Goal: Transaction & Acquisition: Book appointment/travel/reservation

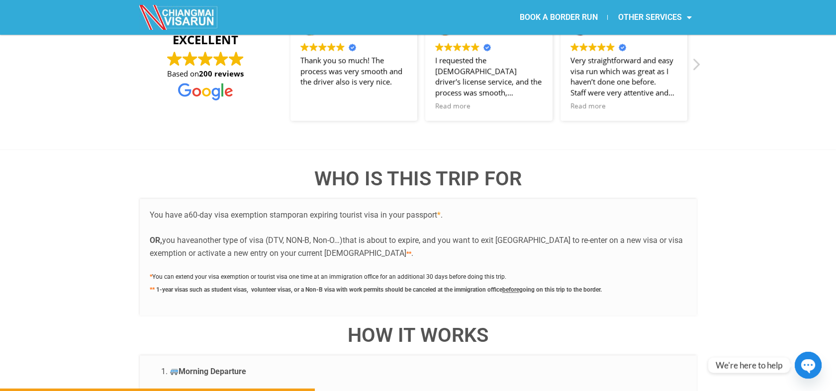
scroll to position [1768, 0]
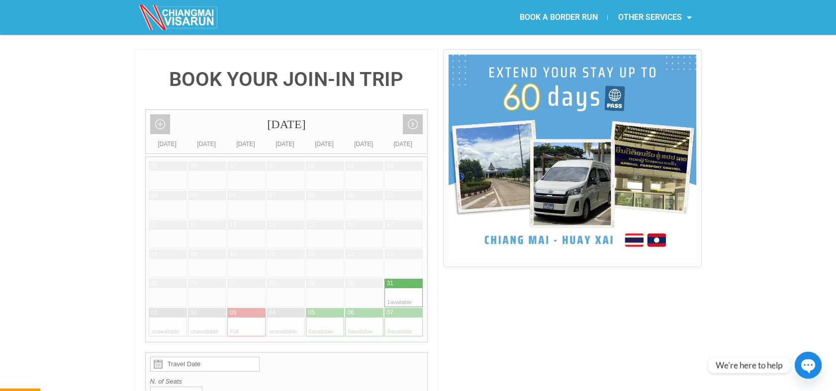
click at [387, 289] on div at bounding box center [394, 298] width 19 height 19
type input "[DATE]"
radio input "true"
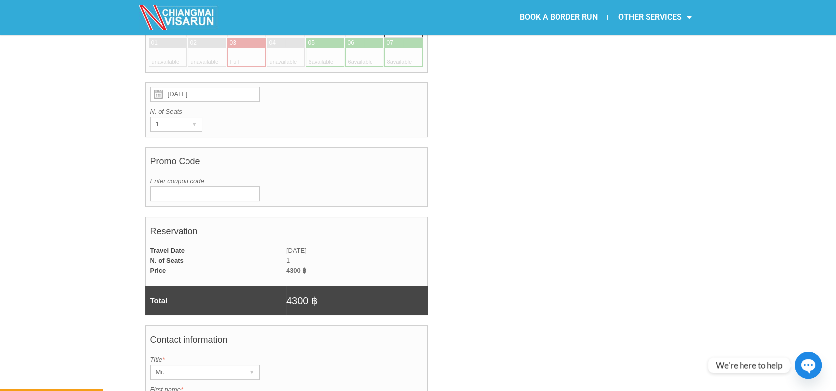
scroll to position [576, 0]
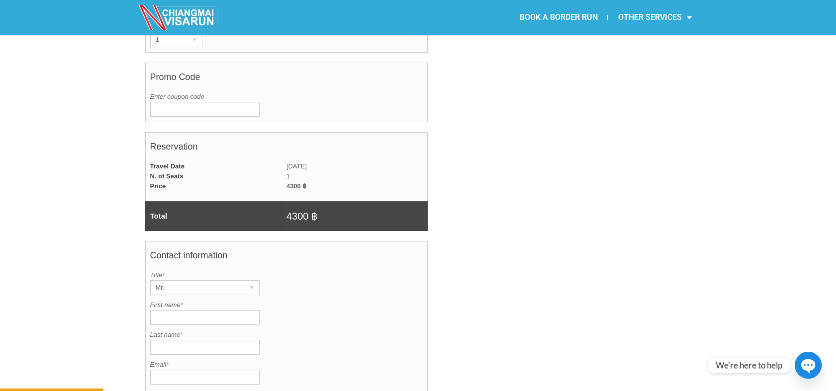
click at [204, 310] on input "First name *" at bounding box center [204, 317] width 109 height 15
paste input "Sampurna"
type input "Sampurna"
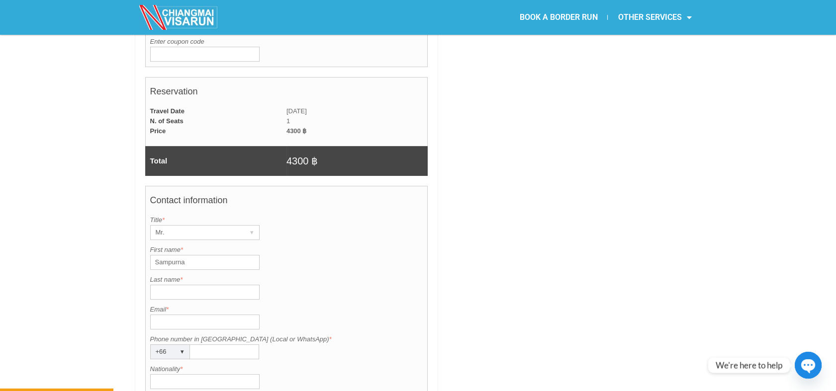
click at [162, 315] on input "Email *" at bounding box center [204, 322] width 109 height 15
paste input "[EMAIL_ADDRESS][DOMAIN_NAME]"
click at [155, 315] on input "[EMAIL_ADDRESS][DOMAIN_NAME]" at bounding box center [204, 322] width 109 height 15
type input "[EMAIL_ADDRESS][DOMAIN_NAME]"
click at [200, 285] on input "Last name *" at bounding box center [204, 292] width 109 height 15
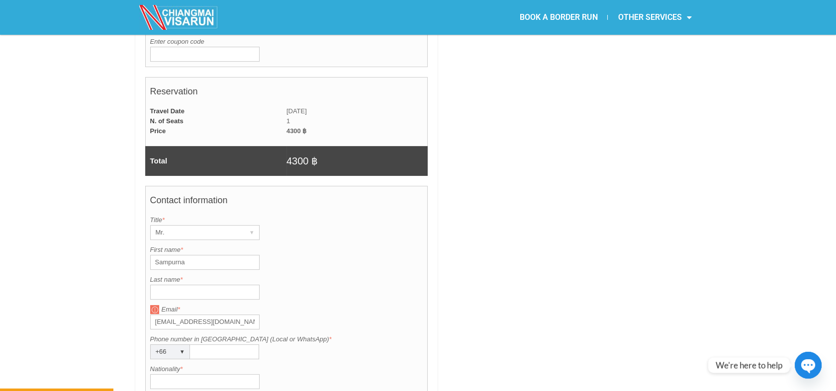
paste input "Gurung"
click at [155, 285] on input "Gurung" at bounding box center [204, 292] width 109 height 15
type input "Gurung"
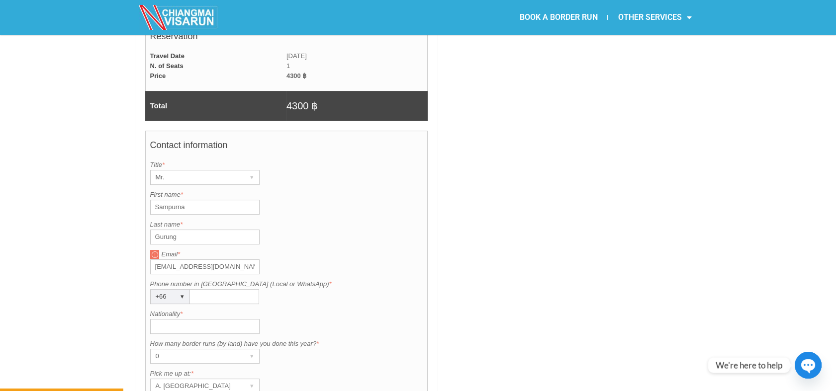
click at [194, 289] on input "Phone number in Thailand (Local or WhatsApp) *" at bounding box center [224, 296] width 69 height 15
paste input "0632697346"
click at [195, 289] on input "0632697346" at bounding box center [224, 296] width 69 height 15
type input "0632697346"
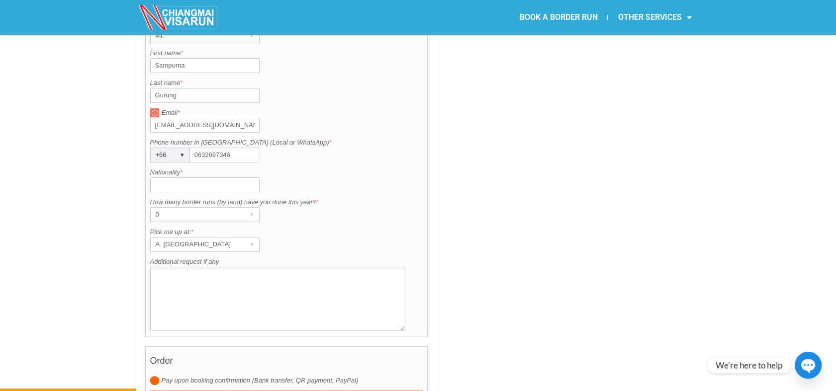
scroll to position [852, 0]
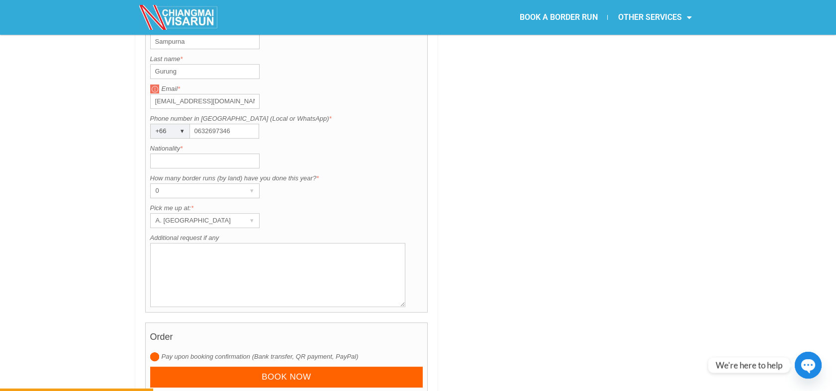
click at [196, 154] on input "Nationality *" at bounding box center [204, 161] width 109 height 15
type input "i"
type input "[DEMOGRAPHIC_DATA]"
click at [173, 262] on textarea "Additional request if any" at bounding box center [278, 275] width 256 height 64
click at [163, 243] on textarea "Additional request if any" at bounding box center [278, 275] width 256 height 64
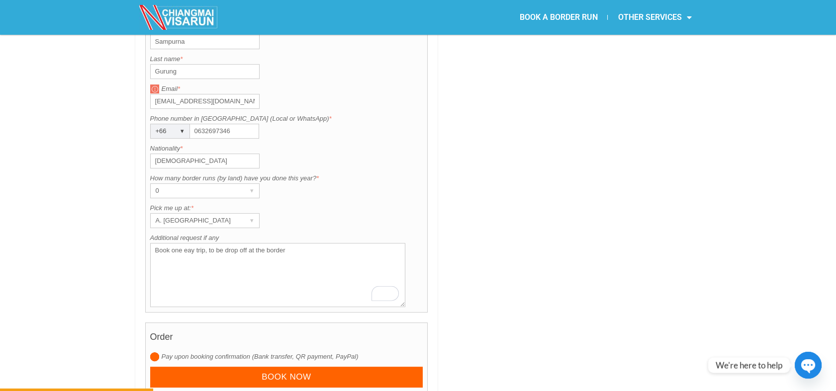
click at [188, 243] on textarea "Book one eay trip, to be drop off at the border" at bounding box center [278, 275] width 256 height 64
click at [195, 243] on textarea "Book one way trip, to be drop off at the border" at bounding box center [278, 275] width 256 height 64
click at [227, 243] on textarea "Book one way trip, to be drop off at the border" at bounding box center [278, 275] width 256 height 64
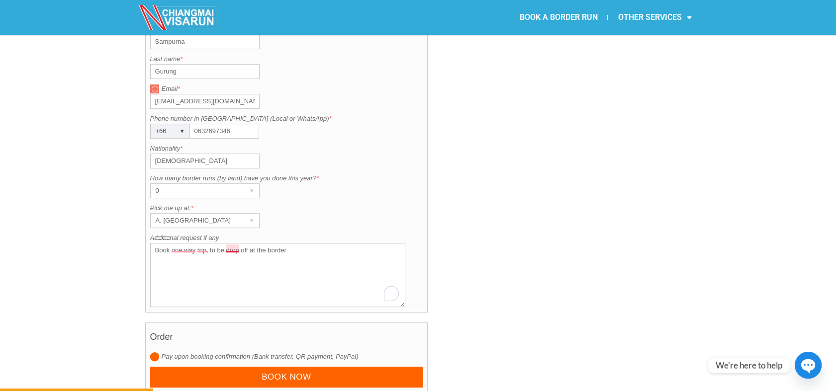
click at [227, 243] on textarea "Book one way trip, to be drop off at the border" at bounding box center [278, 275] width 256 height 64
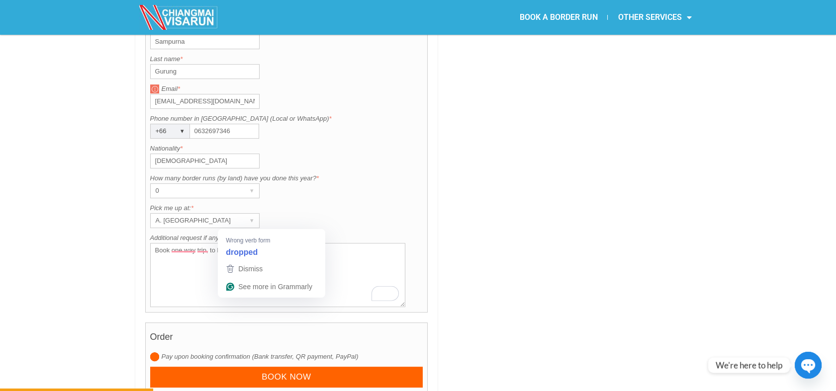
click at [227, 243] on textarea "Book one way trip, to be drop off at the border" at bounding box center [278, 275] width 256 height 64
paste textarea "a one-way trip, with drop-off at the border."
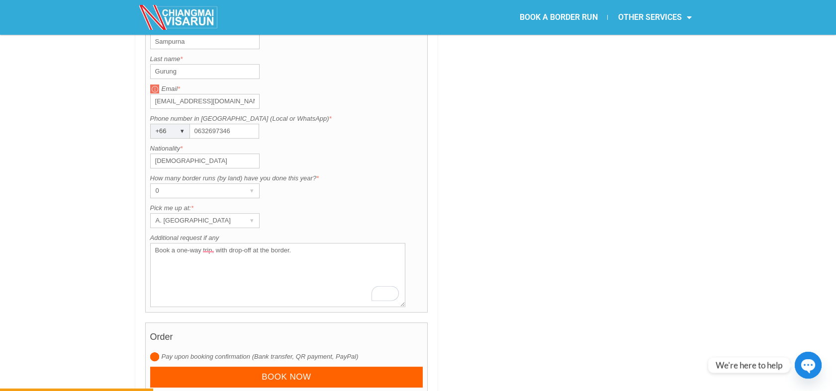
click at [237, 243] on textarea "Book a one-way trip, with drop-off at the border." at bounding box center [278, 275] width 256 height 64
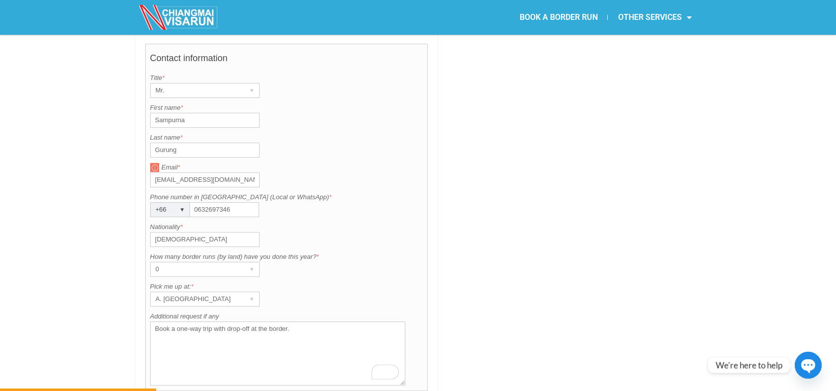
scroll to position [907, 0]
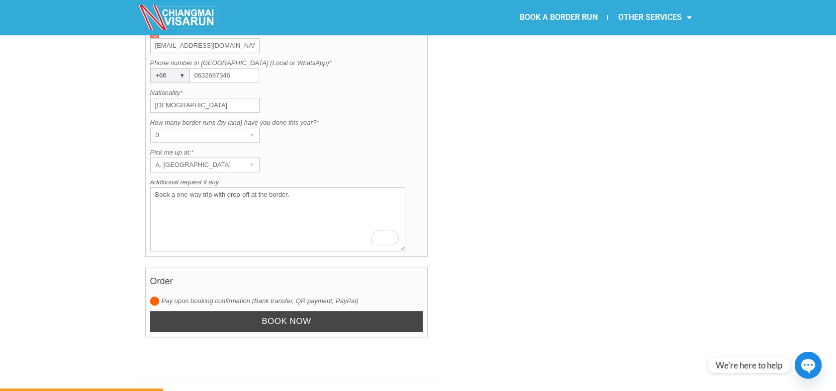
type textarea "Book a one-way trip with drop-off at the border."
click at [254, 311] on input "Book now" at bounding box center [286, 321] width 273 height 21
click at [285, 311] on input "Book now" at bounding box center [286, 321] width 273 height 21
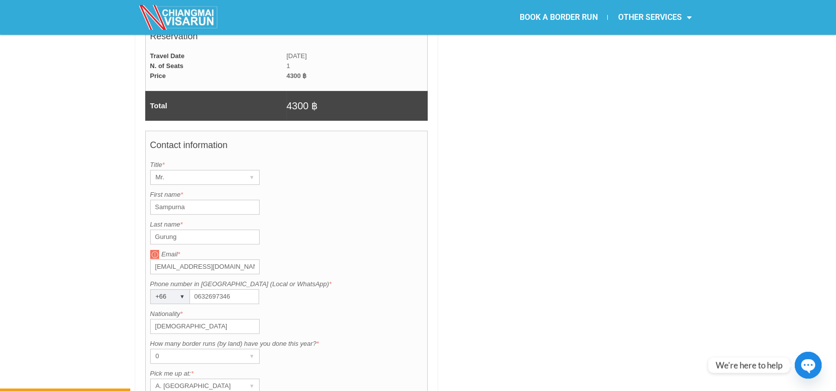
scroll to position [963, 0]
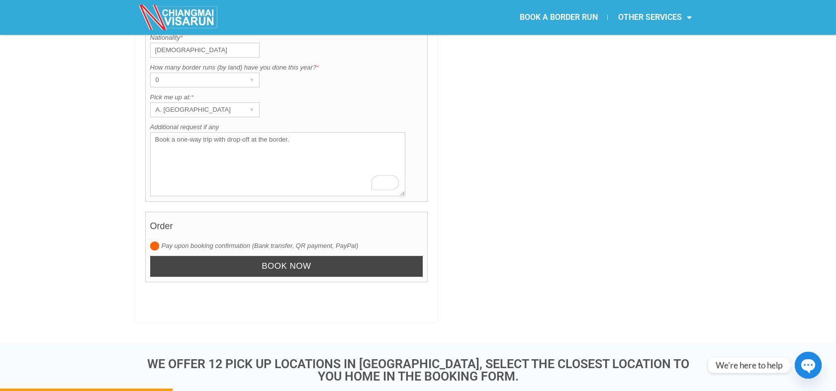
click at [354, 256] on input "Book now" at bounding box center [286, 266] width 273 height 21
drag, startPoint x: 354, startPoint y: 242, endPoint x: 354, endPoint y: 249, distance: 7.0
click at [353, 256] on input "Book now" at bounding box center [286, 266] width 273 height 21
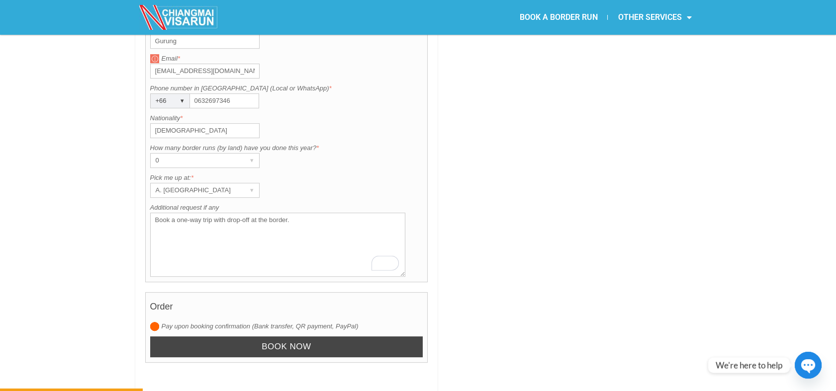
scroll to position [1018, 0]
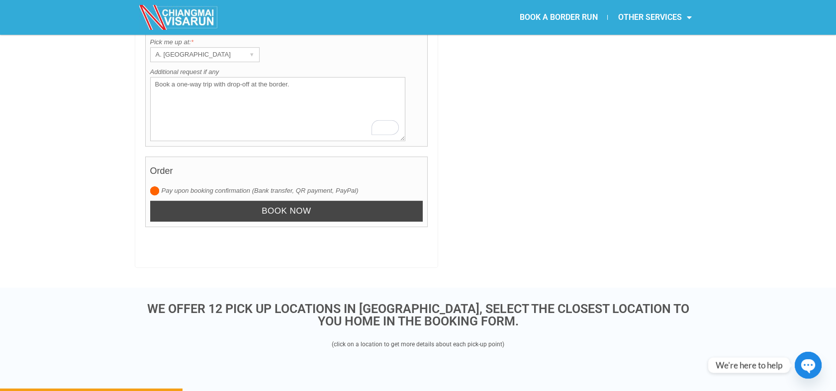
click at [307, 201] on input "Book now" at bounding box center [286, 211] width 273 height 21
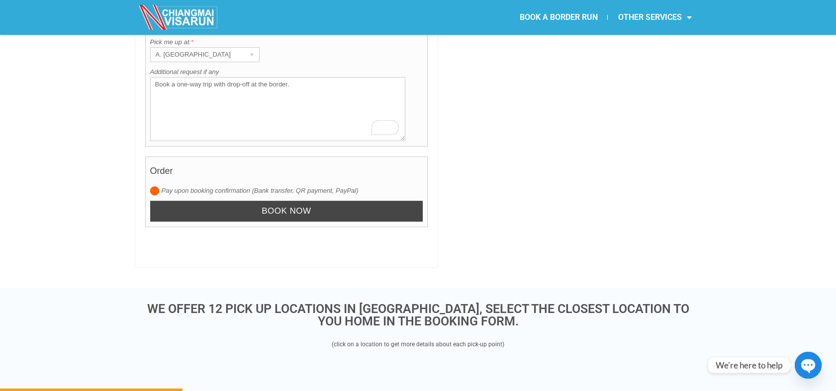
click at [308, 201] on input "Book now" at bounding box center [286, 211] width 273 height 21
click at [309, 201] on input "Book now" at bounding box center [286, 211] width 273 height 21
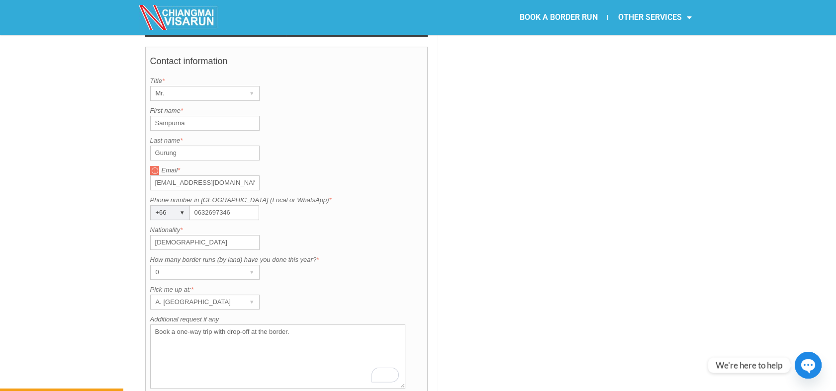
scroll to position [686, 0]
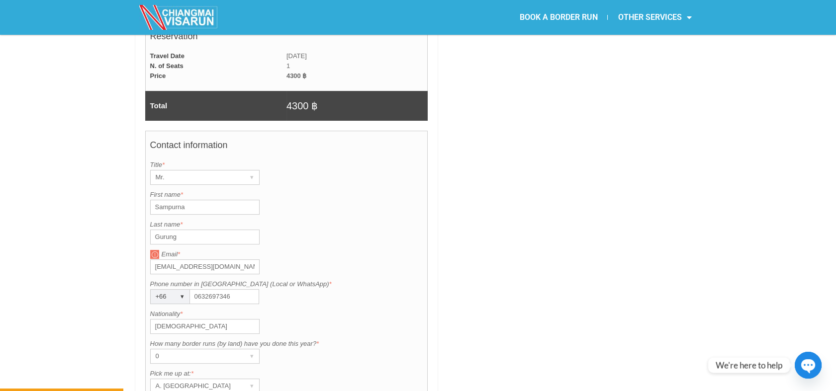
drag, startPoint x: 212, startPoint y: 178, endPoint x: 150, endPoint y: 179, distance: 62.7
click at [150, 200] on input "Sampurna" at bounding box center [204, 207] width 109 height 15
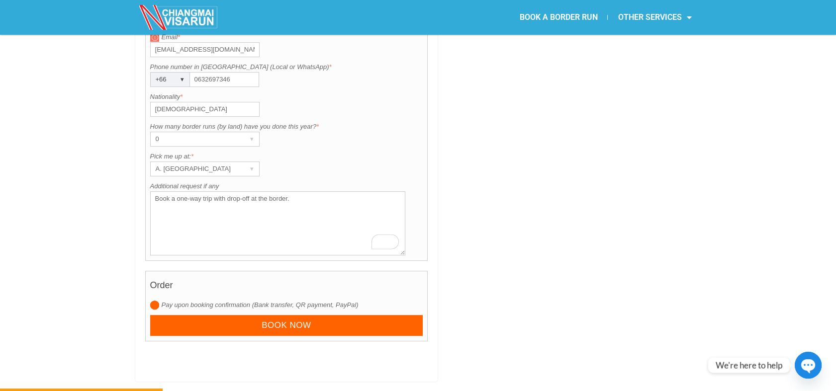
scroll to position [907, 0]
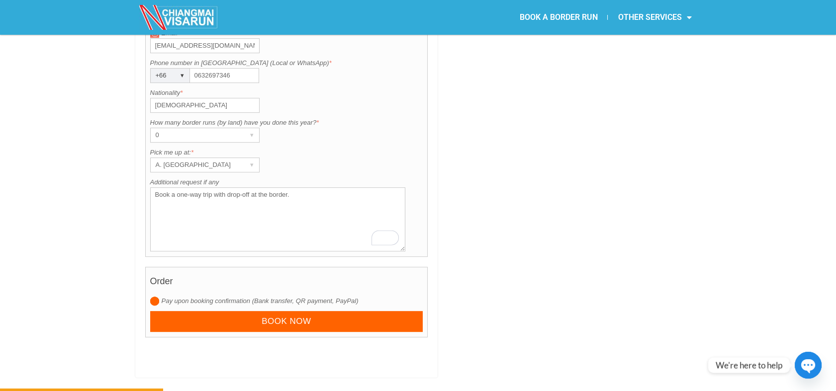
drag, startPoint x: 298, startPoint y: 167, endPoint x: 117, endPoint y: 163, distance: 181.6
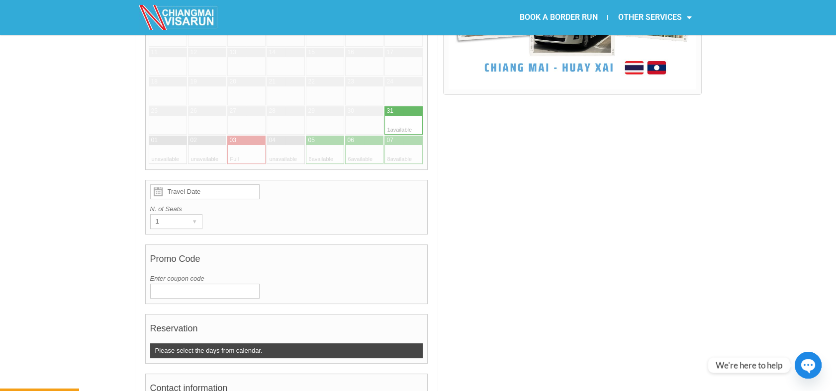
scroll to position [277, 0]
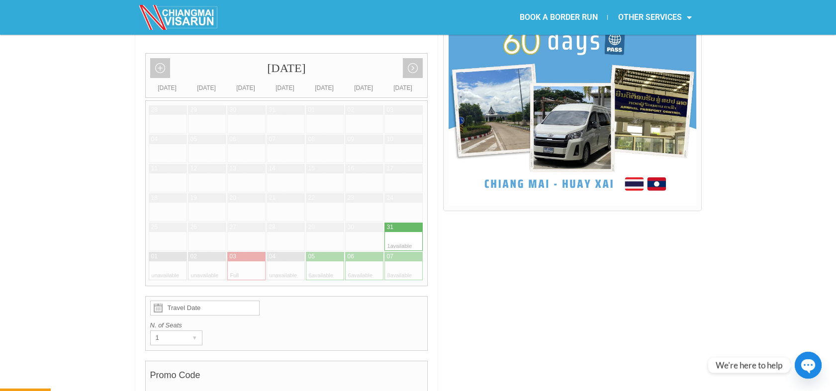
click at [400, 232] on div at bounding box center [394, 241] width 19 height 19
type input "[DATE]"
radio input "true"
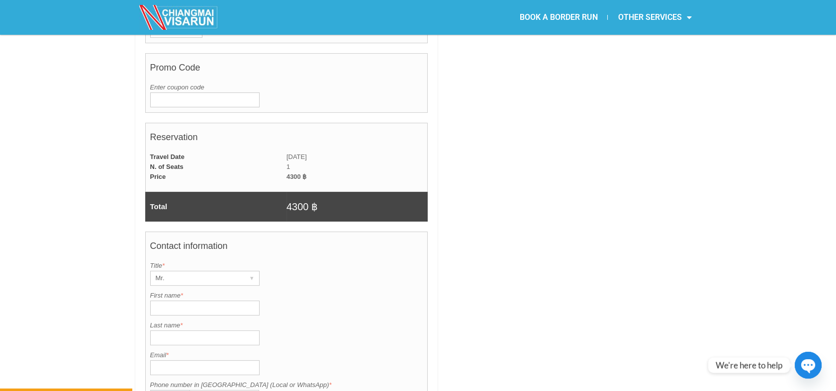
scroll to position [741, 0]
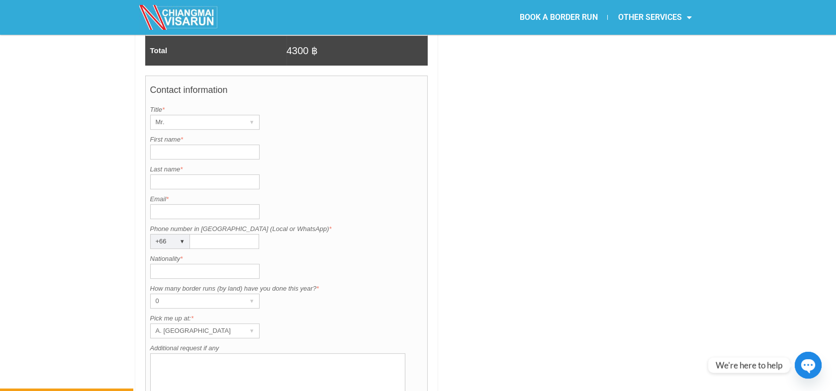
click at [178, 145] on input "First name *" at bounding box center [204, 152] width 109 height 15
paste input "Sampurna"
type input "Sampurna"
type input "Gurung"
type input "[EMAIL_ADDRESS][DOMAIN_NAME]"
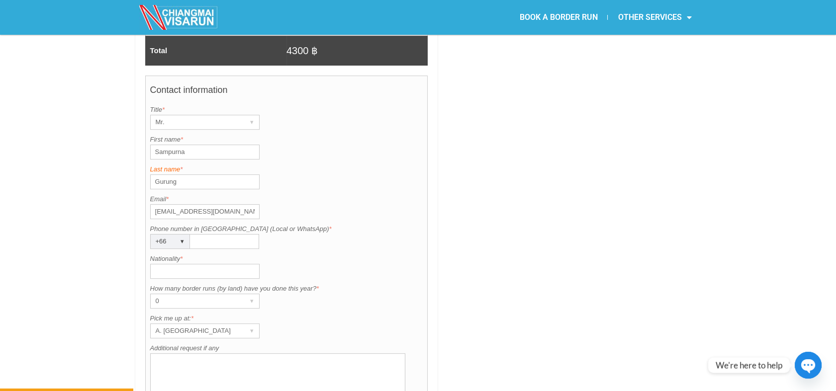
type input "0632697346"
type input "[DEMOGRAPHIC_DATA]"
type input "Sampurna"
drag, startPoint x: 334, startPoint y: 228, endPoint x: 332, endPoint y: 223, distance: 5.8
click at [334, 254] on label "Nationality *" at bounding box center [286, 259] width 273 height 10
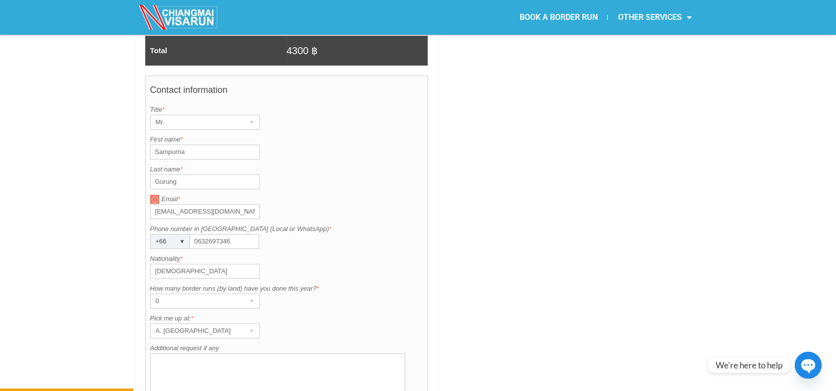
click at [260, 264] on input "[DEMOGRAPHIC_DATA]" at bounding box center [204, 271] width 109 height 15
click at [190, 324] on div "A. [GEOGRAPHIC_DATA]" at bounding box center [196, 331] width 90 height 14
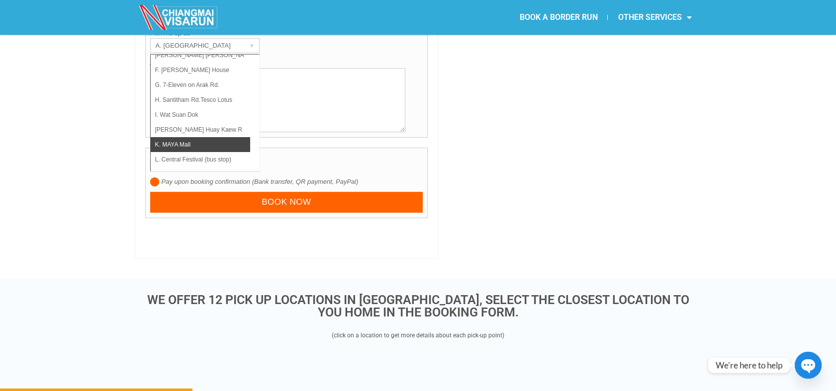
scroll to position [1073, 0]
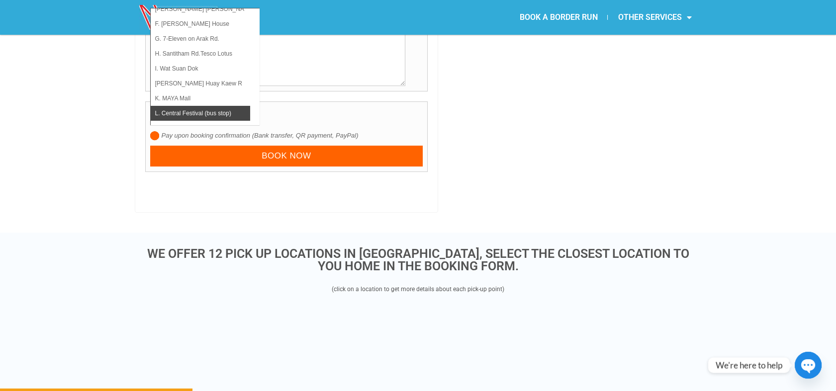
click at [207, 106] on li "L. Central Festival (bus stop)" at bounding box center [200, 113] width 99 height 15
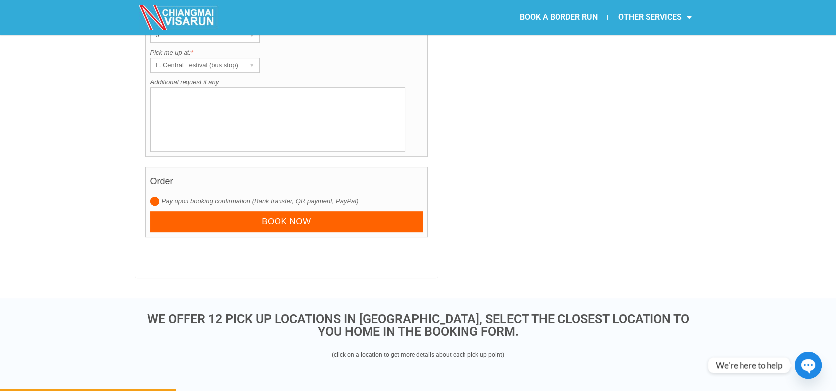
scroll to position [963, 0]
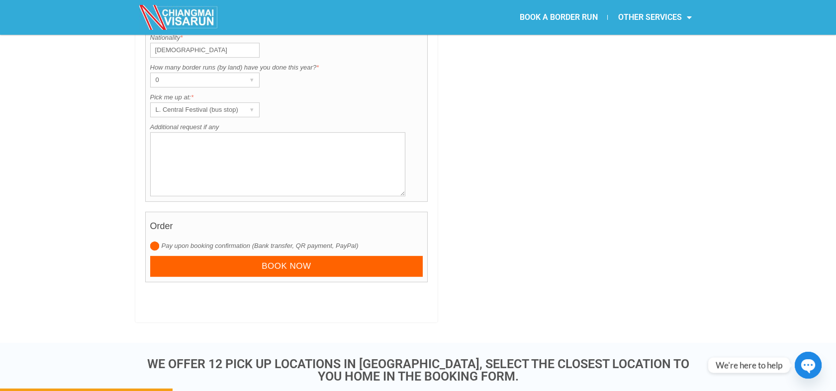
click at [217, 134] on textarea "Additional request if any" at bounding box center [278, 164] width 256 height 64
paste textarea "Book a one-way trip with drop-off at the border."
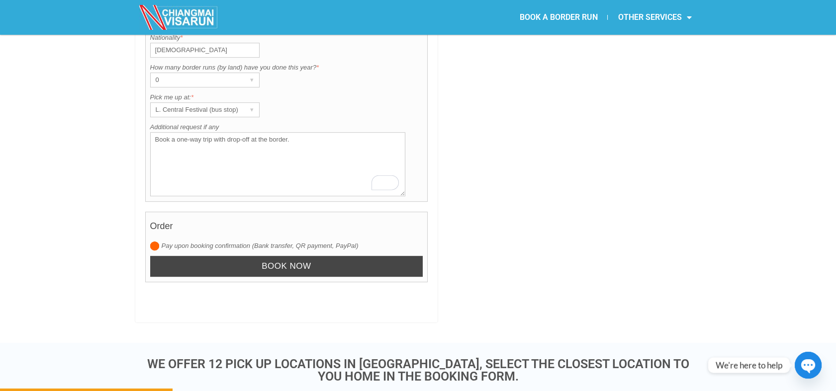
type textarea "Book a one-way trip with drop-off at the border."
click at [328, 256] on input "Book now" at bounding box center [286, 266] width 273 height 21
click at [290, 256] on input "Book now" at bounding box center [286, 266] width 273 height 21
click at [289, 256] on input "Book now" at bounding box center [286, 266] width 273 height 21
click at [288, 256] on input "Book now" at bounding box center [286, 266] width 273 height 21
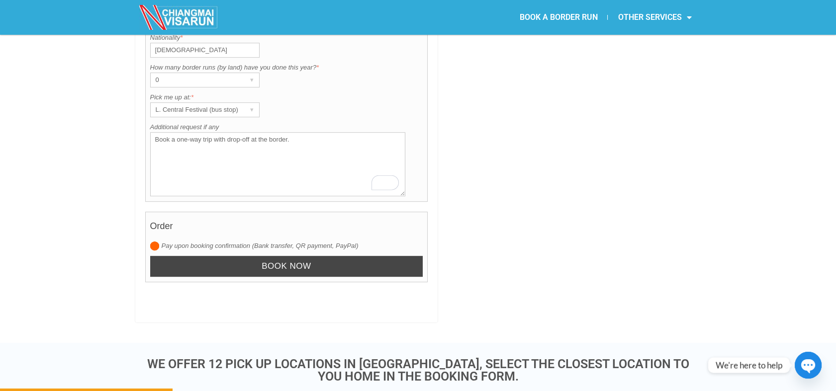
click at [288, 256] on input "Book now" at bounding box center [286, 266] width 273 height 21
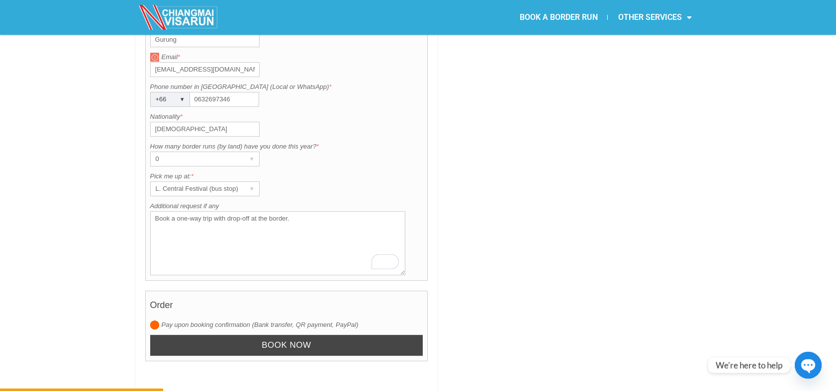
scroll to position [907, 0]
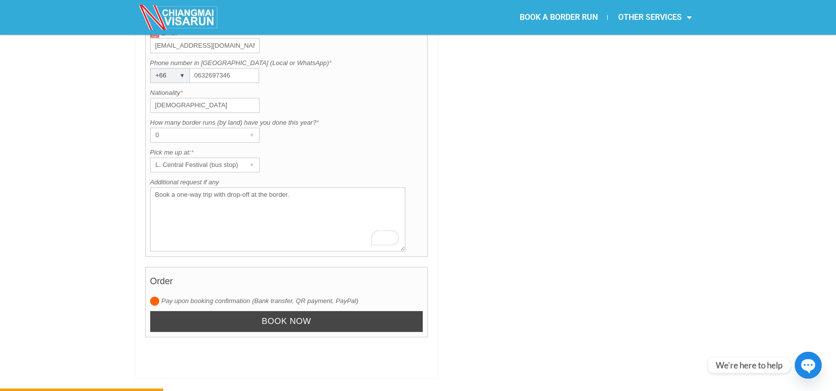
click at [262, 311] on input "Book now" at bounding box center [286, 321] width 273 height 21
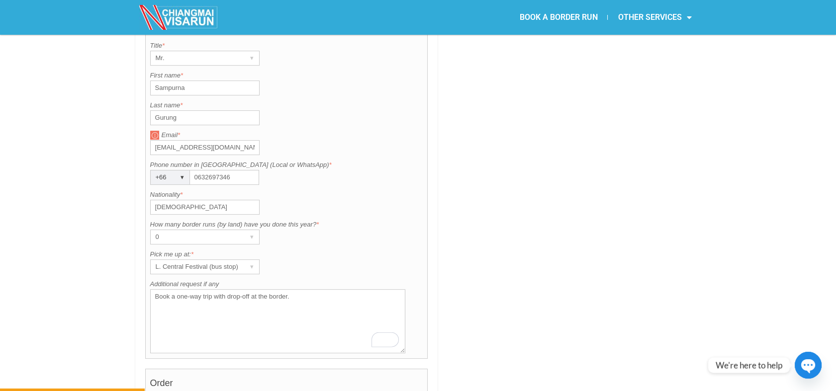
scroll to position [852, 0]
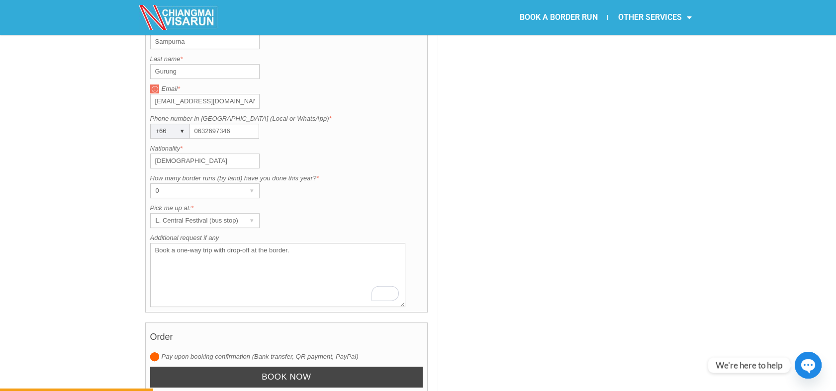
click at [225, 367] on input "Book now" at bounding box center [286, 377] width 273 height 21
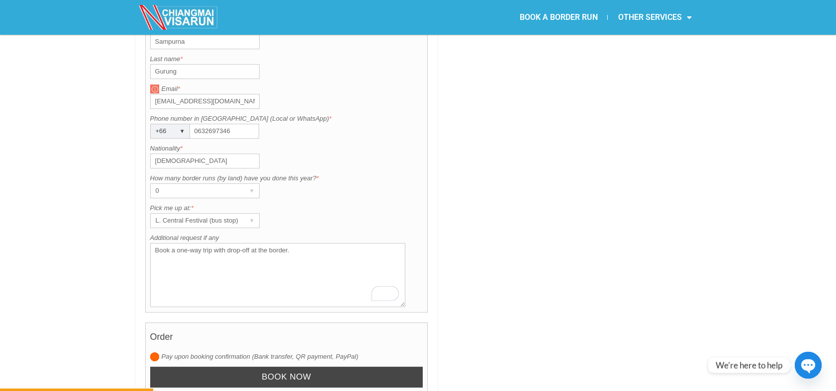
click at [225, 367] on input "Book now" at bounding box center [286, 377] width 273 height 21
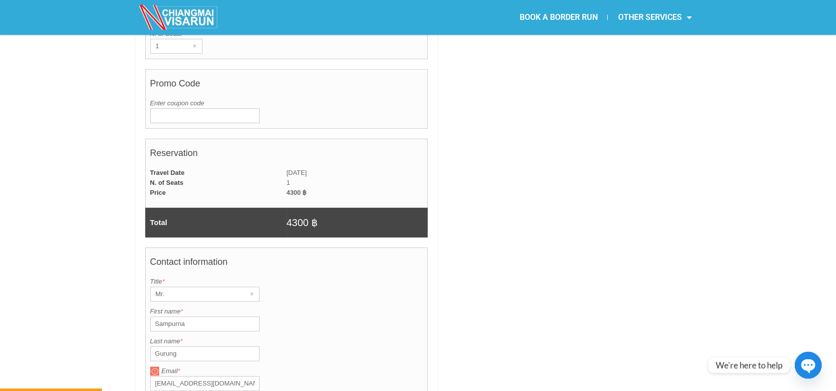
scroll to position [520, 0]
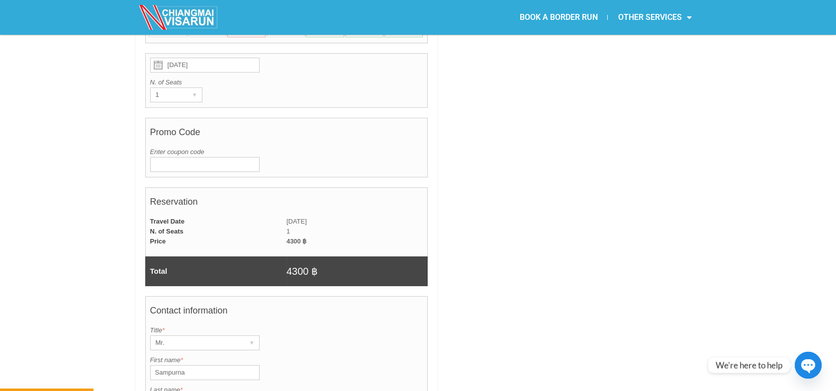
click at [189, 157] on input "Enter coupon code" at bounding box center [204, 164] width 109 height 15
paste input "1WAY"
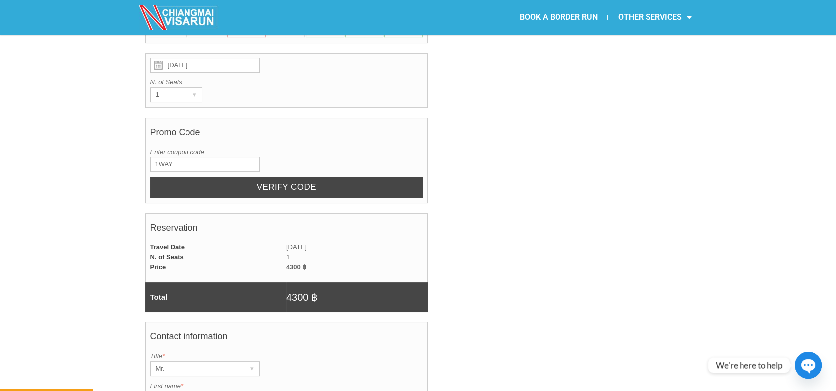
type input "1WAY"
click at [306, 177] on input "Verify code" at bounding box center [286, 187] width 273 height 21
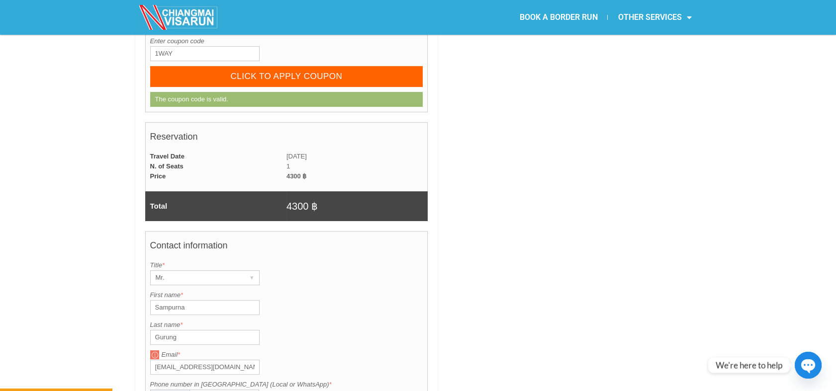
scroll to position [631, 0]
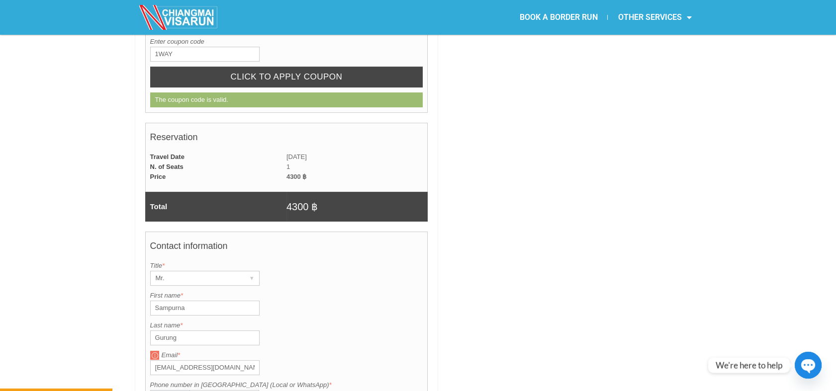
click at [294, 67] on input "CLICK TO APPLY COUPON" at bounding box center [286, 77] width 273 height 21
radio input "true"
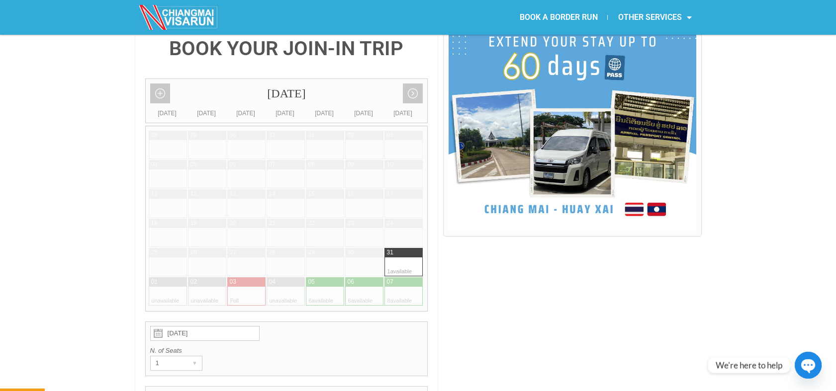
scroll to position [244, 0]
